Goal: Task Accomplishment & Management: Complete application form

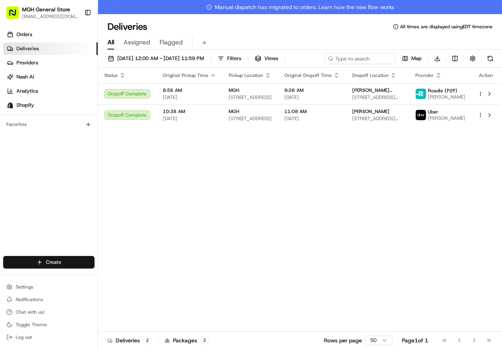
click at [44, 265] on html "MGH General Store [EMAIL_ADDRESS][DOMAIN_NAME] Toggle Sidebar Orders Deliveries…" at bounding box center [251, 174] width 502 height 349
click at [126, 276] on link "Delivery" at bounding box center [142, 277] width 88 height 14
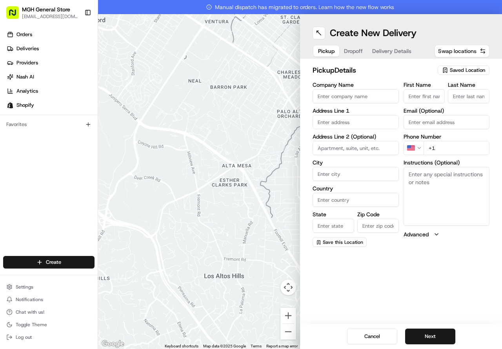
click at [465, 54] on span "Swap locations" at bounding box center [457, 51] width 38 height 8
click at [449, 71] on div "Saved Location" at bounding box center [464, 70] width 52 height 9
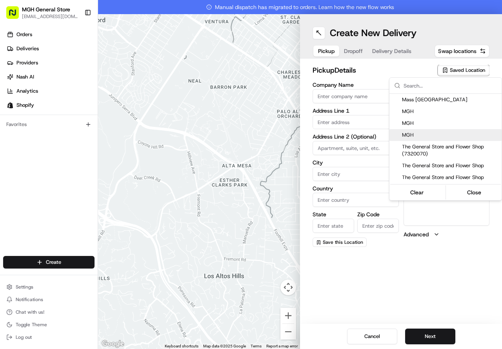
click at [409, 133] on span "MGH" at bounding box center [450, 134] width 97 height 7
type input "MGH"
type input "[STREET_ADDRESS]"
type input "[GEOGRAPHIC_DATA]"
type input "US"
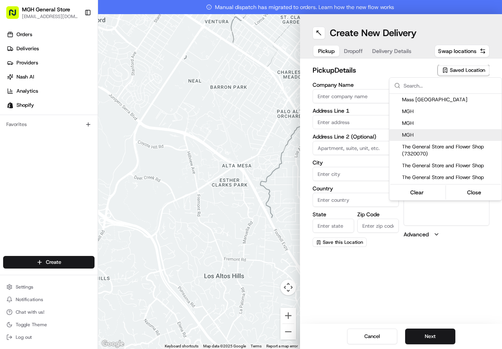
type input "MA"
type input "02114"
type input "[PERSON_NAME]"
type input "[PHONE_NUMBER]"
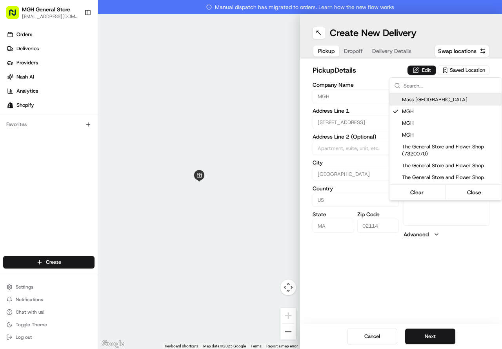
click at [427, 65] on html "MGH General Store [EMAIL_ADDRESS][DOMAIN_NAME] Toggle Sidebar Orders Deliveries…" at bounding box center [251, 174] width 502 height 349
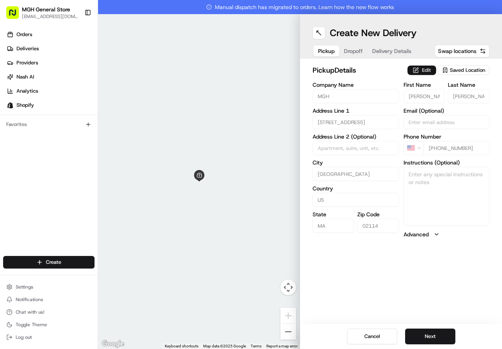
click at [427, 67] on button "Edit" at bounding box center [422, 70] width 29 height 9
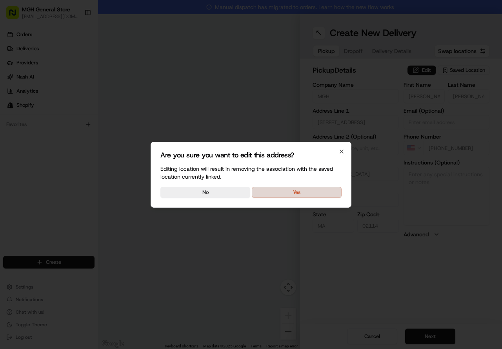
click at [299, 191] on button "Yes" at bounding box center [297, 192] width 90 height 11
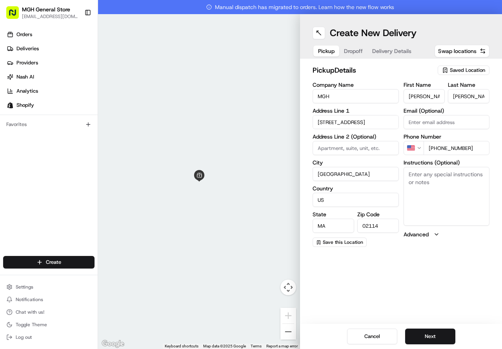
click at [433, 181] on textarea "Instructions (Optional)" at bounding box center [447, 196] width 86 height 59
type textarea "please pick up flowers at the main entrance of the hospital at the information …"
click at [442, 331] on button "Next" at bounding box center [430, 336] width 50 height 16
click at [427, 97] on input "First Name" at bounding box center [425, 96] width 42 height 14
type input "c"
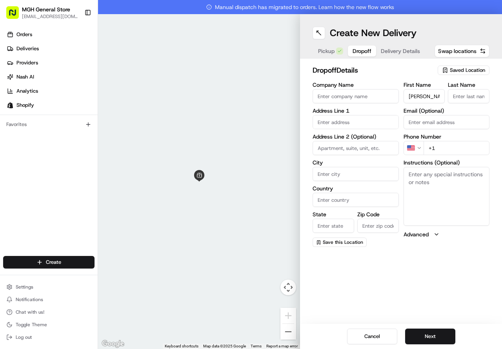
type input "[PERSON_NAME]"
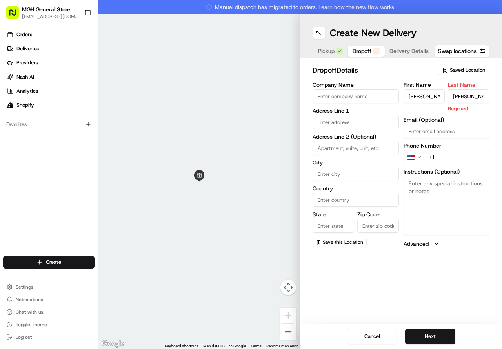
type input "[PERSON_NAME]"
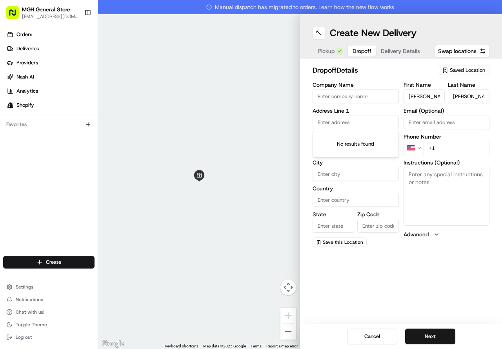
click at [335, 120] on input "text" at bounding box center [356, 122] width 86 height 14
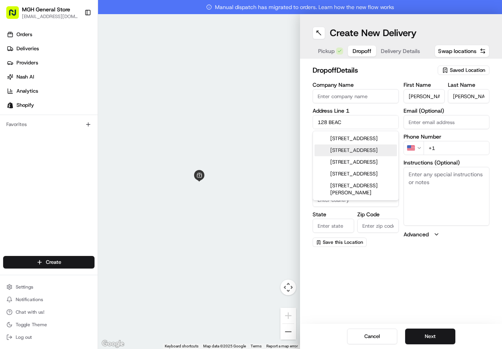
click at [354, 156] on div "[STREET_ADDRESS]" at bounding box center [356, 150] width 82 height 12
type input "[STREET_ADDRESS]"
type input "[GEOGRAPHIC_DATA]"
type input "MA"
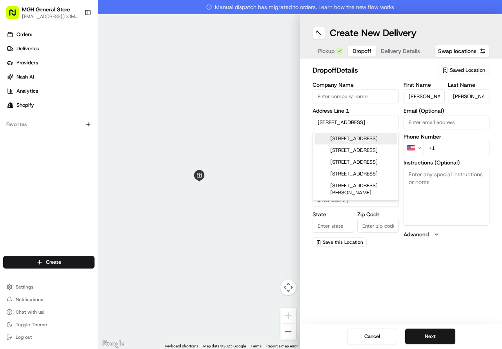
type input "02116"
type input "[STREET_ADDRESS]"
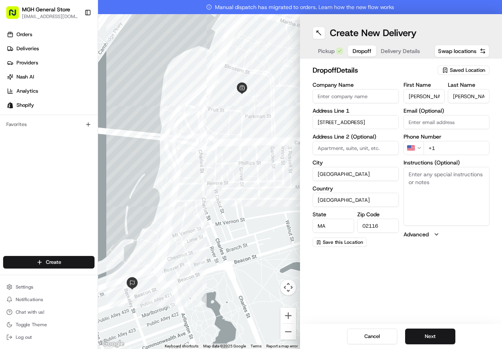
click at [453, 148] on input "+1" at bounding box center [457, 148] width 66 height 14
type input "[PHONE_NUMBER]"
click at [435, 334] on button "Next" at bounding box center [430, 336] width 50 height 16
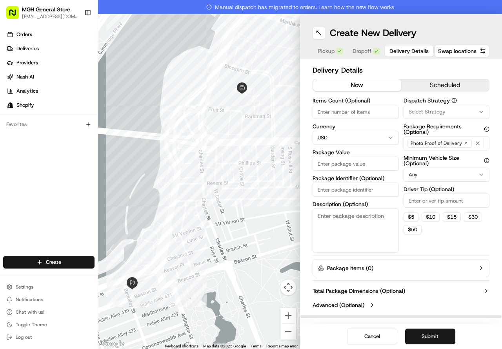
click at [369, 165] on input "Package Value" at bounding box center [356, 164] width 86 height 14
type input "250.00"
click at [408, 215] on button "$ 5" at bounding box center [411, 216] width 15 height 9
type input "5"
click at [422, 173] on html "MGH General Store [EMAIL_ADDRESS][DOMAIN_NAME] Toggle Sidebar Orders Deliveries…" at bounding box center [251, 174] width 502 height 349
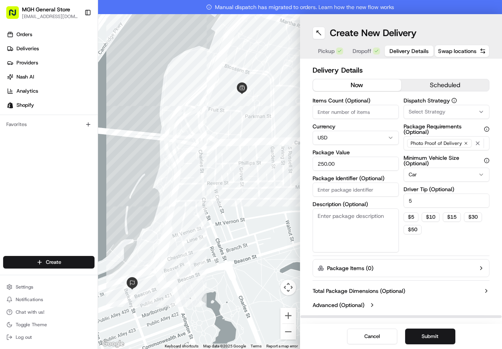
click at [496, 159] on div "Delivery Details now scheduled Items Count (Optional) Currency USD Package Valu…" at bounding box center [401, 188] width 202 height 260
click at [421, 338] on button "Submit" at bounding box center [430, 336] width 50 height 16
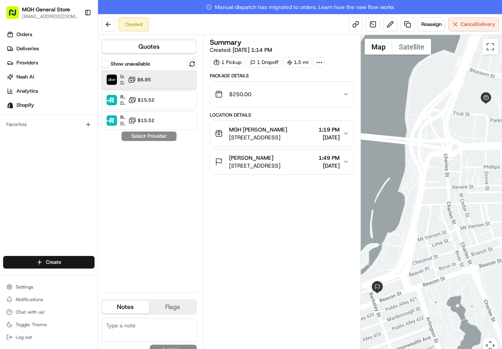
click at [159, 77] on div "Uber Dropoff ETA 22 minutes $6.95" at bounding box center [149, 79] width 96 height 19
click at [147, 135] on button "Assign Provider" at bounding box center [149, 135] width 56 height 9
